Goal: Navigation & Orientation: Find specific page/section

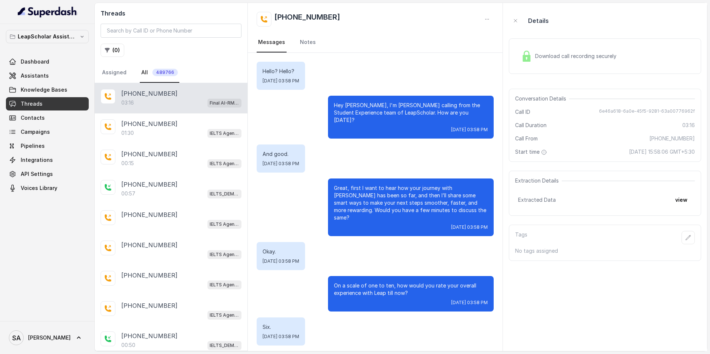
scroll to position [907, 0]
